Goal: Check status: Check status

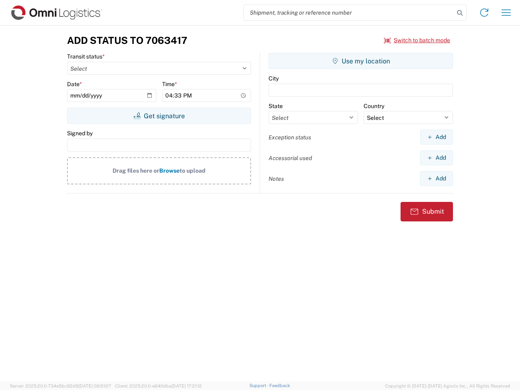
click at [349, 13] on input "search" at bounding box center [349, 12] width 211 height 15
click at [460, 13] on icon at bounding box center [459, 12] width 11 height 11
click at [484, 13] on icon at bounding box center [484, 12] width 13 height 13
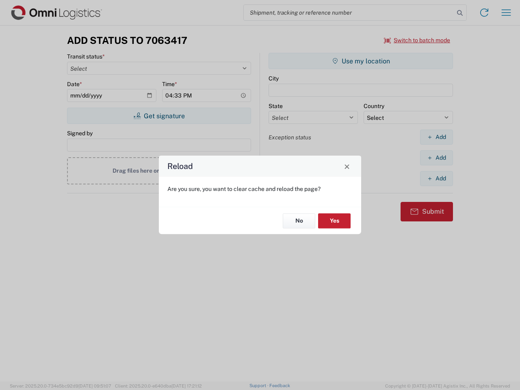
click at [506, 13] on div "Reload Are you sure, you want to clear cache and reload the page? No Yes" at bounding box center [260, 195] width 520 height 390
click at [417, 40] on div "Reload Are you sure, you want to clear cache and reload the page? No Yes" at bounding box center [260, 195] width 520 height 390
click at [159, 116] on div "Reload Are you sure, you want to clear cache and reload the page? No Yes" at bounding box center [260, 195] width 520 height 390
click at [361, 61] on div "Reload Are you sure, you want to clear cache and reload the page? No Yes" at bounding box center [260, 195] width 520 height 390
click at [436, 137] on div "Reload Are you sure, you want to clear cache and reload the page? No Yes" at bounding box center [260, 195] width 520 height 390
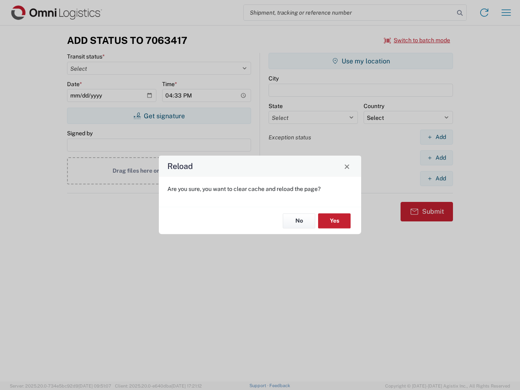
click at [436, 158] on div "Reload Are you sure, you want to clear cache and reload the page? No Yes" at bounding box center [260, 195] width 520 height 390
click at [436, 178] on div "Reload Are you sure, you want to clear cache and reload the page? No Yes" at bounding box center [260, 195] width 520 height 390
